Goal: Task Accomplishment & Management: Manage account settings

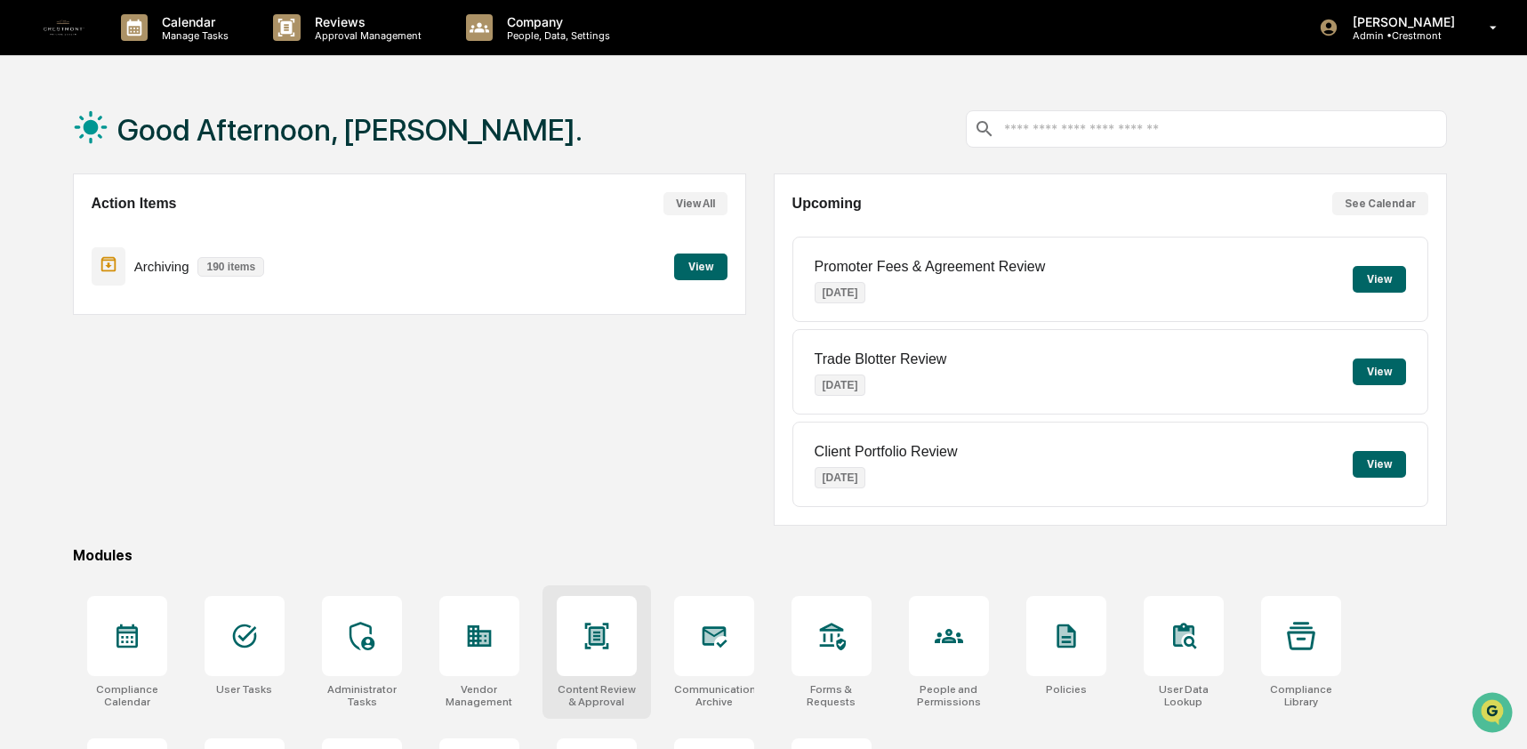
scroll to position [116, 0]
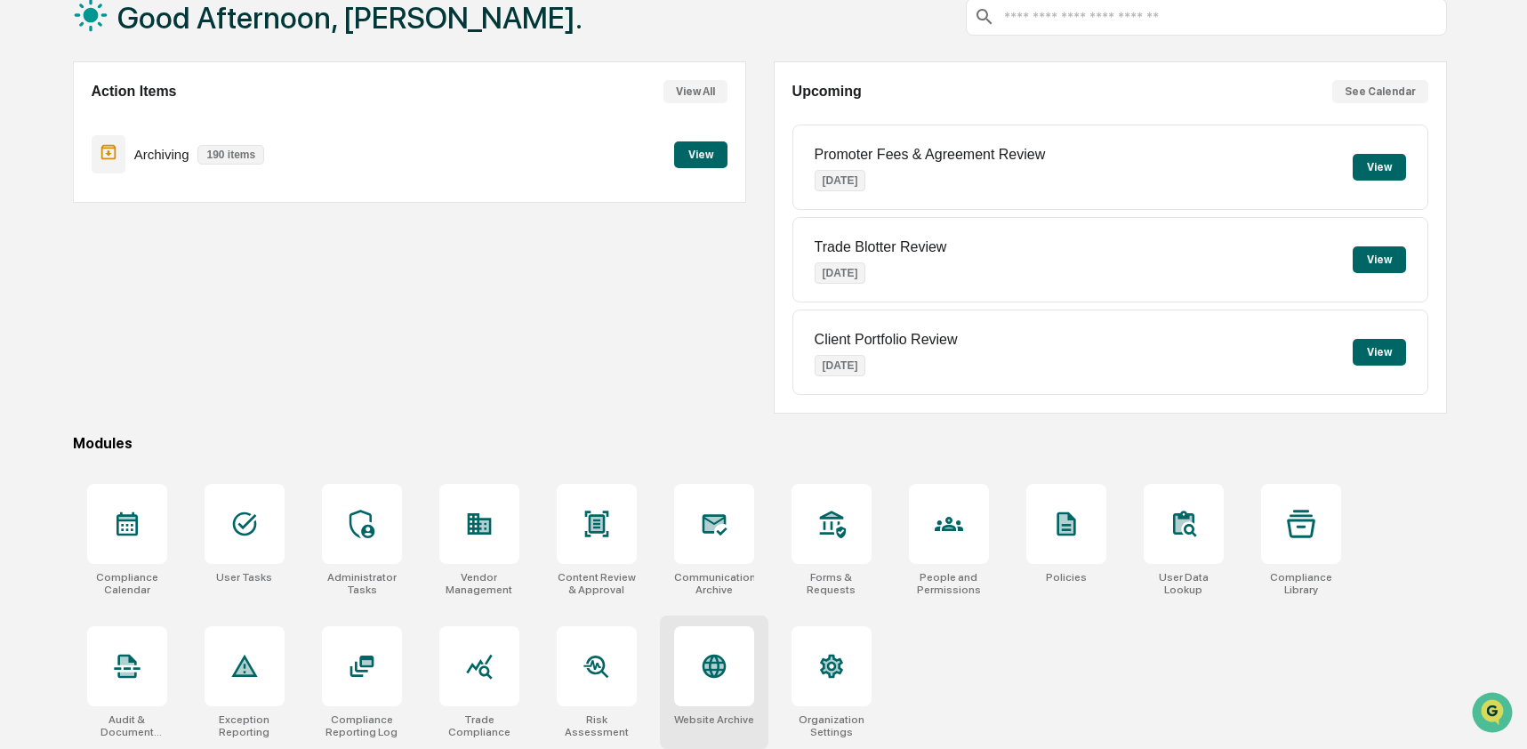
click at [727, 659] on icon at bounding box center [714, 666] width 28 height 28
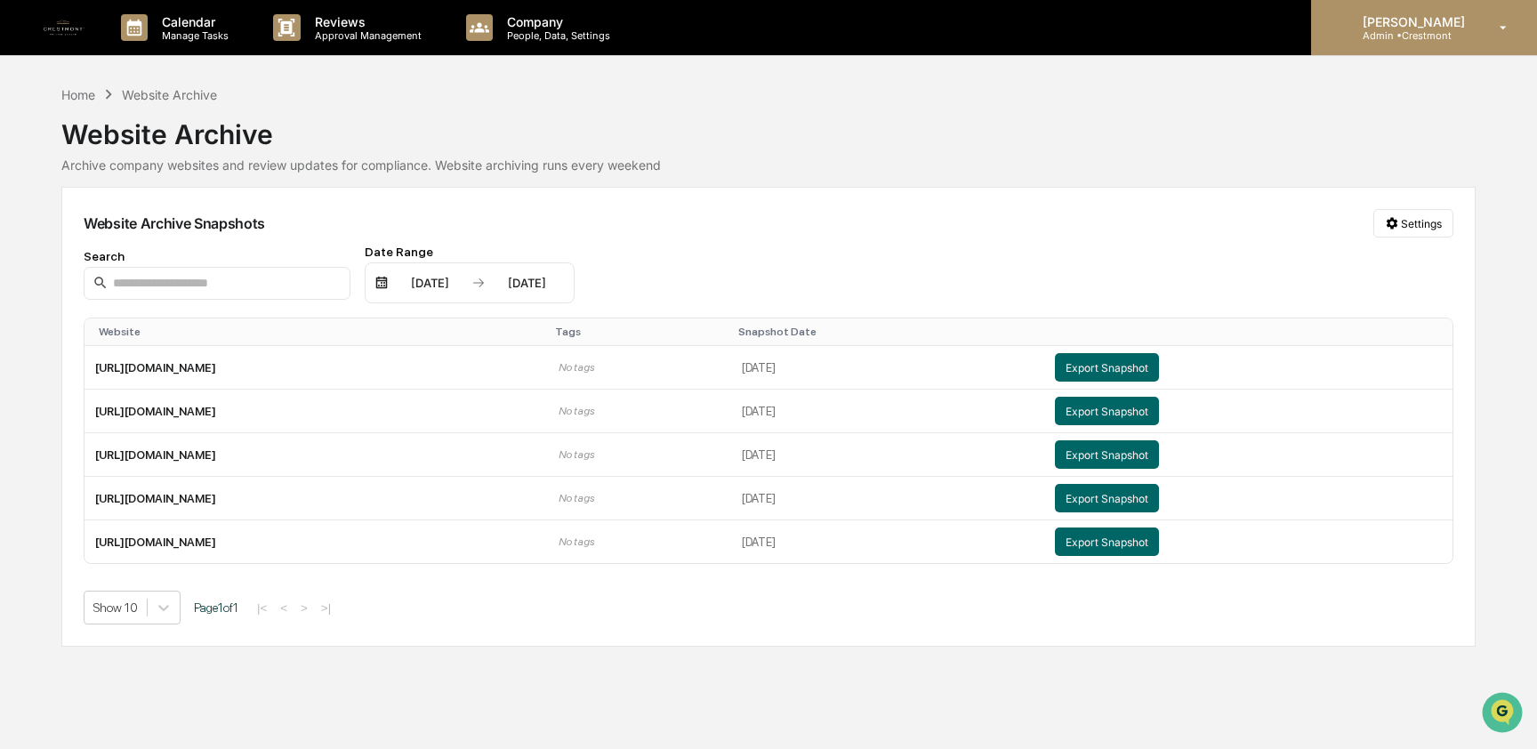
click at [1406, 33] on p "Admin • [GEOGRAPHIC_DATA]" at bounding box center [1411, 35] width 125 height 12
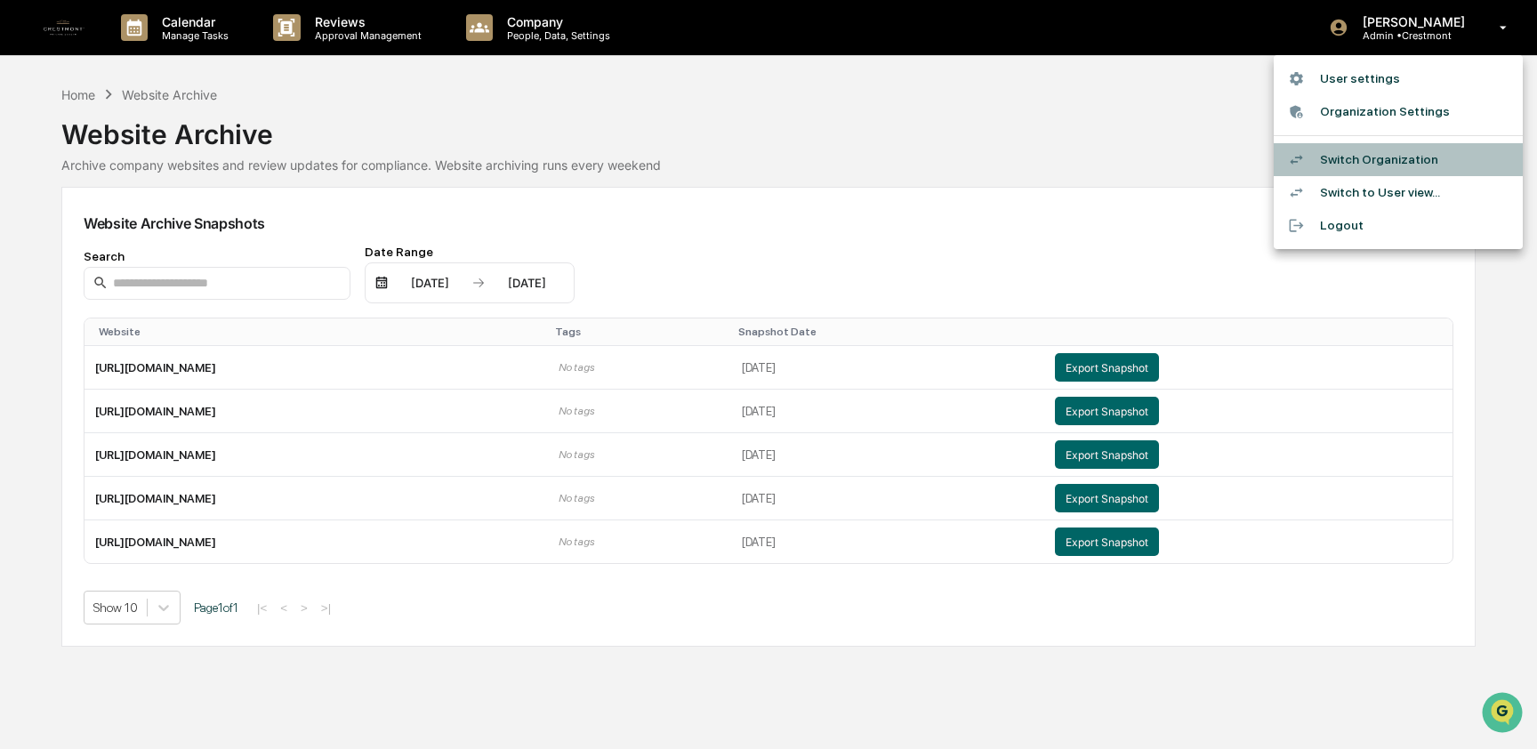
click at [1406, 157] on li "Switch Organization" at bounding box center [1398, 159] width 249 height 33
